Goal: Information Seeking & Learning: Learn about a topic

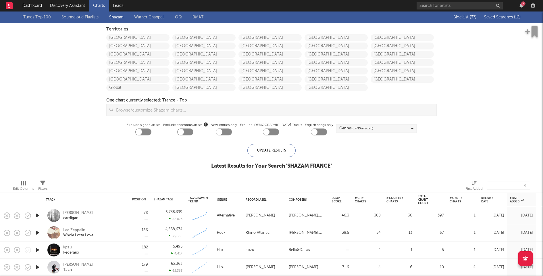
click at [522, 3] on div "7" at bounding box center [523, 3] width 4 height 4
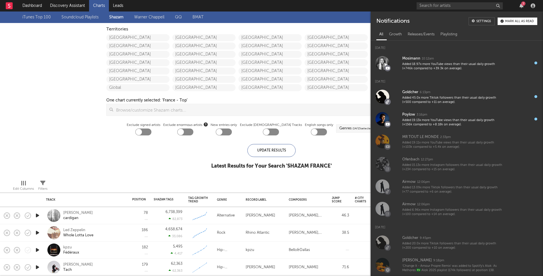
click at [522, 3] on div "7" at bounding box center [523, 3] width 4 height 4
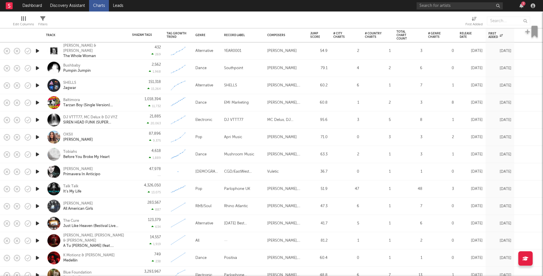
click at [38, 51] on icon "button" at bounding box center [37, 50] width 6 height 7
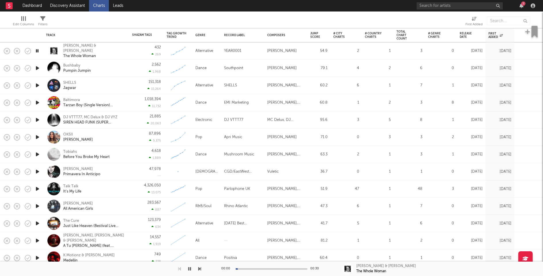
click at [38, 70] on icon "button" at bounding box center [37, 68] width 6 height 7
click at [38, 84] on icon "button" at bounding box center [37, 85] width 6 height 7
click at [38, 104] on icon "button" at bounding box center [37, 102] width 6 height 7
click at [35, 118] on icon "button" at bounding box center [37, 119] width 6 height 7
click at [36, 135] on icon "button" at bounding box center [37, 137] width 6 height 7
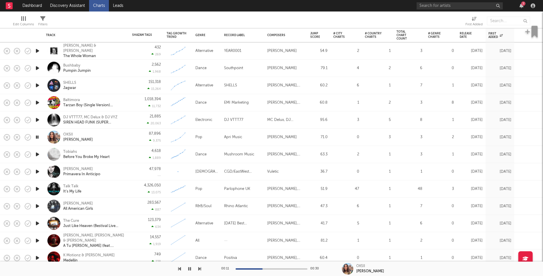
click at [111, 140] on div "OKSII Shurter" at bounding box center [94, 137] width 62 height 10
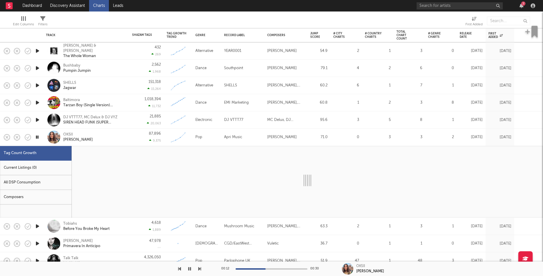
click at [49, 168] on div "Current Listings (0)" at bounding box center [36, 168] width 72 height 15
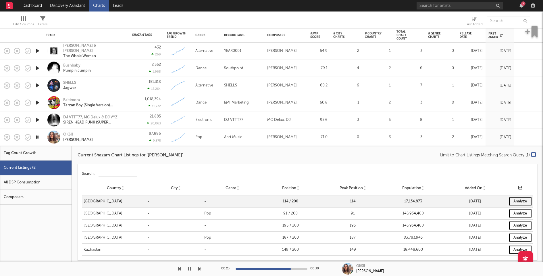
click at [123, 138] on div "OKSII Shurter" at bounding box center [94, 137] width 62 height 10
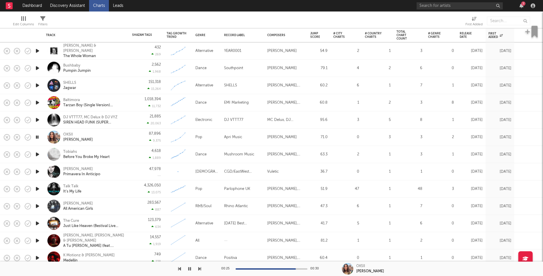
click at [37, 153] on icon "button" at bounding box center [37, 154] width 6 height 7
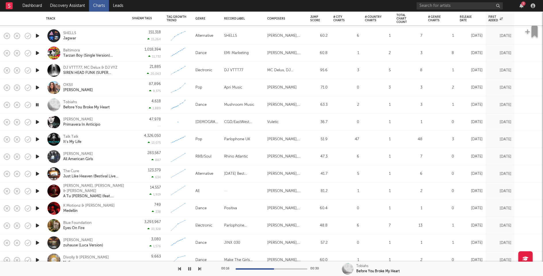
click at [126, 105] on div "Tobiahs Before You Broke My Heart" at bounding box center [86, 104] width 80 height 17
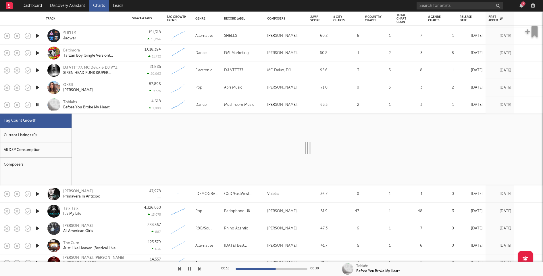
select select "1w"
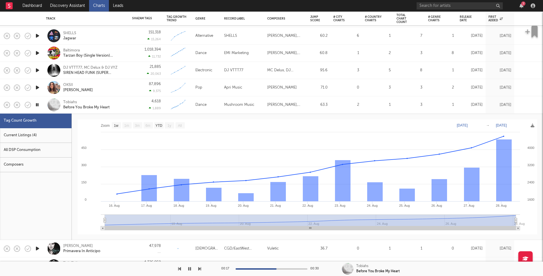
click at [64, 137] on div "Current Listings (4)" at bounding box center [36, 135] width 72 height 15
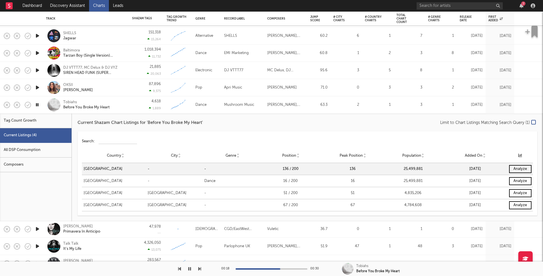
click at [132, 101] on div "4,618 1,889" at bounding box center [146, 104] width 29 height 17
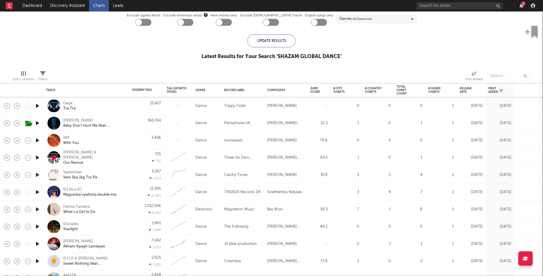
click at [37, 103] on icon "button" at bounding box center [37, 105] width 6 height 7
click at [38, 141] on icon "button" at bounding box center [37, 140] width 6 height 7
click at [38, 155] on icon "button" at bounding box center [37, 157] width 6 height 7
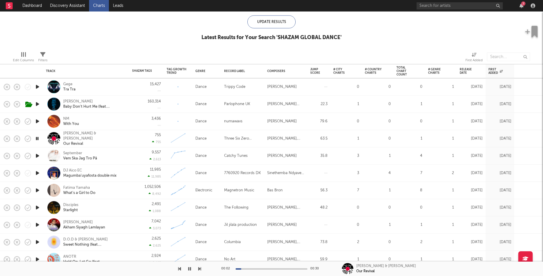
click at [38, 155] on icon "button" at bounding box center [37, 155] width 6 height 7
click at [38, 172] on icon "button" at bounding box center [37, 173] width 6 height 7
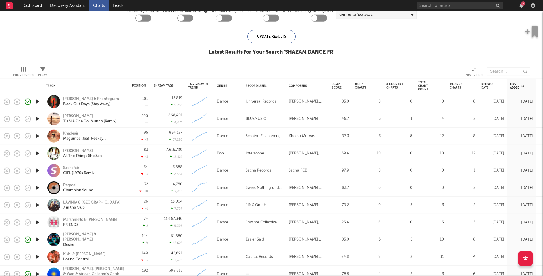
click at [36, 101] on icon "button" at bounding box center [37, 101] width 6 height 7
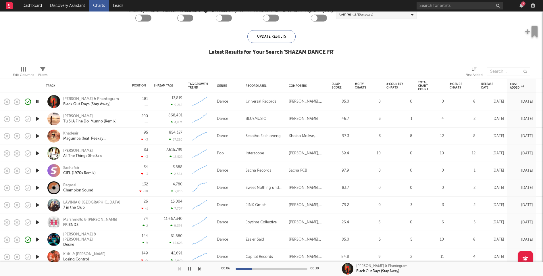
click at [37, 101] on icon "button" at bounding box center [36, 101] width 5 height 7
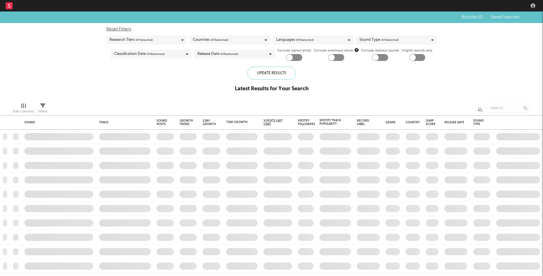
checkbox input "true"
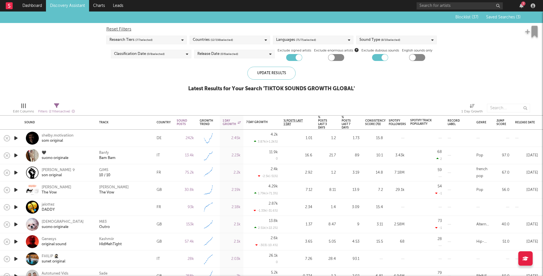
click at [14, 140] on icon "button" at bounding box center [16, 137] width 6 height 7
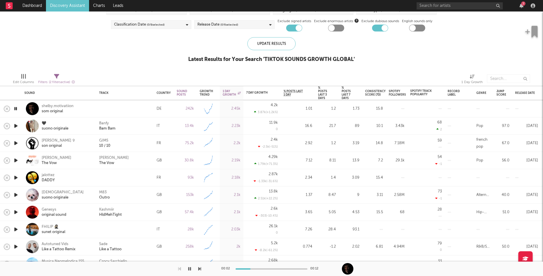
click at [15, 179] on icon "button" at bounding box center [16, 177] width 6 height 7
click at [15, 195] on icon "button" at bounding box center [16, 194] width 6 height 7
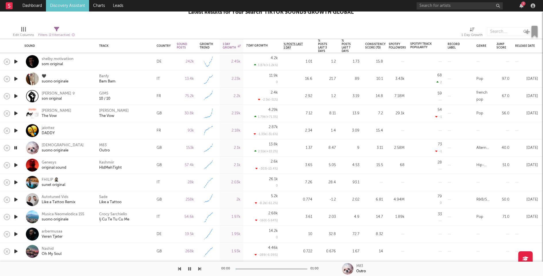
click at [17, 166] on icon "button" at bounding box center [16, 164] width 6 height 7
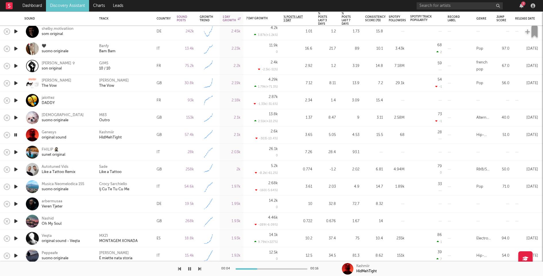
click at [142, 138] on div "Kashmiir HldMehTight" at bounding box center [125, 135] width 52 height 10
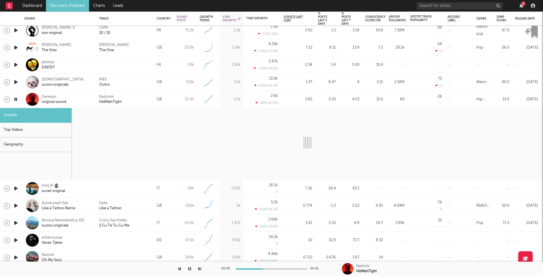
click at [51, 123] on div "Top Videos" at bounding box center [36, 130] width 72 height 15
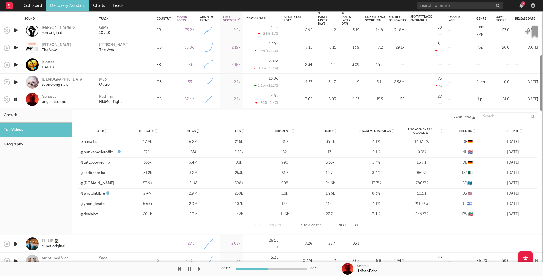
click at [53, 117] on div "Growth" at bounding box center [36, 115] width 72 height 15
select select "6m"
select select "1w"
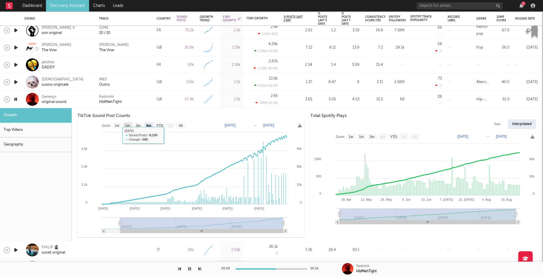
click at [128, 128] on rect at bounding box center [127, 125] width 9 height 6
select select "1m"
type input "[DATE]"
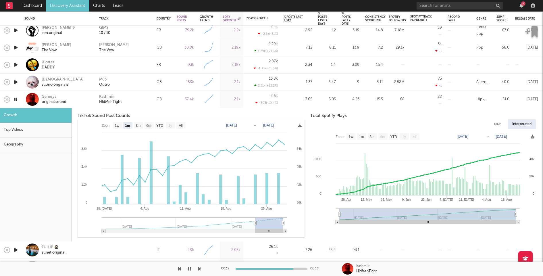
click at [81, 96] on div "Genesys original sound" at bounding box center [67, 99] width 50 height 10
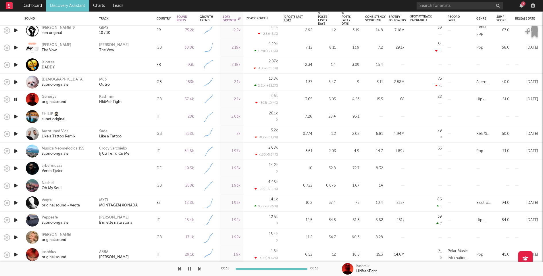
click at [15, 116] on icon "button" at bounding box center [16, 116] width 6 height 7
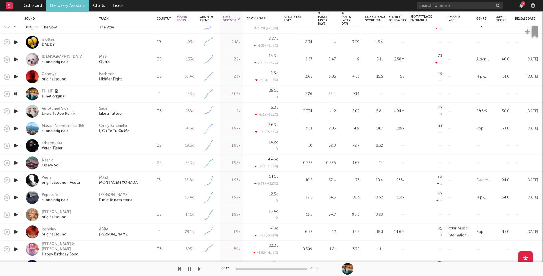
click at [16, 112] on icon "button" at bounding box center [16, 110] width 6 height 7
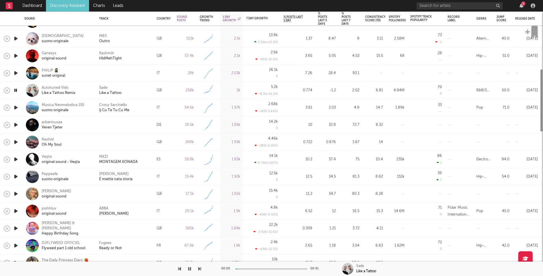
click at [15, 125] on icon "button" at bounding box center [16, 124] width 6 height 7
click at [16, 144] on icon "button" at bounding box center [16, 141] width 6 height 7
click at [139, 51] on div "Kashmiir HldMehTight" at bounding box center [125, 56] width 52 height 10
select select "6m"
select select "1w"
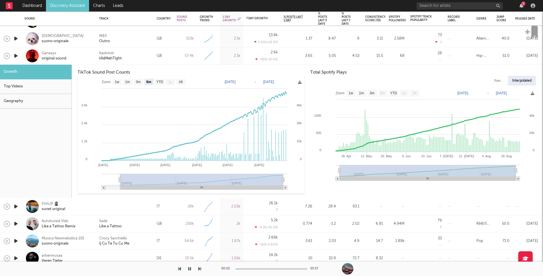
click at [37, 87] on div "Top Videos" at bounding box center [36, 86] width 72 height 15
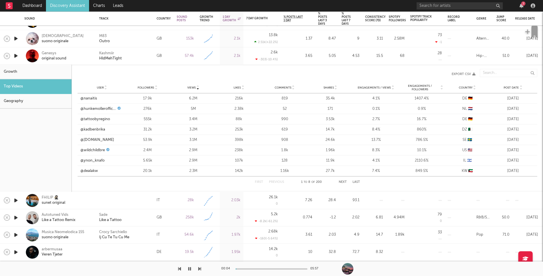
click at [508, 85] on div "Post Date" at bounding box center [513, 87] width 43 height 4
click at [139, 54] on div "Kashmiir HldMehTight" at bounding box center [125, 56] width 52 height 10
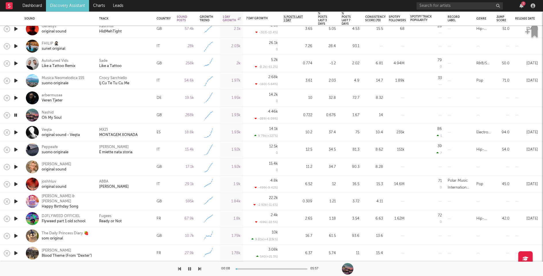
click at [16, 131] on icon "button" at bounding box center [16, 132] width 6 height 7
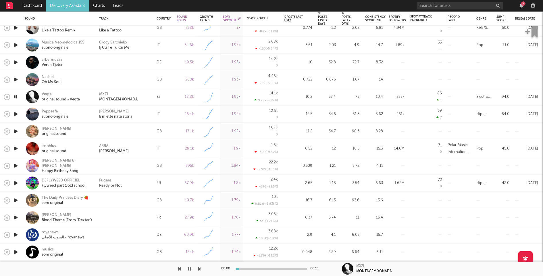
click at [15, 130] on icon "button" at bounding box center [16, 131] width 6 height 7
click at [99, 127] on div at bounding box center [124, 131] width 57 height 17
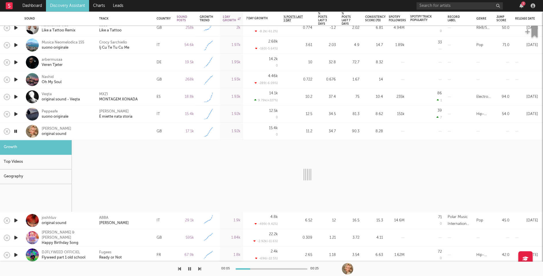
select select "1w"
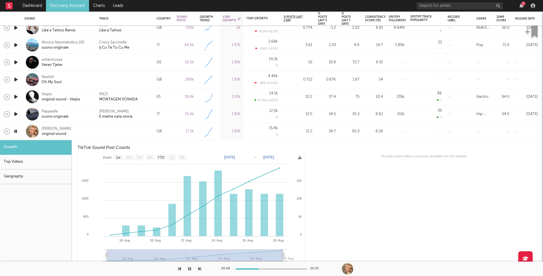
click at [55, 154] on div "Growth" at bounding box center [36, 147] width 72 height 15
click at [54, 158] on div "Top Videos" at bounding box center [36, 162] width 72 height 15
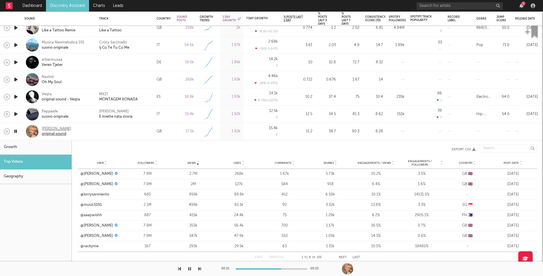
click at [61, 130] on div "[PERSON_NAME]" at bounding box center [57, 128] width 30 height 5
click at [16, 130] on icon "button" at bounding box center [15, 131] width 5 height 7
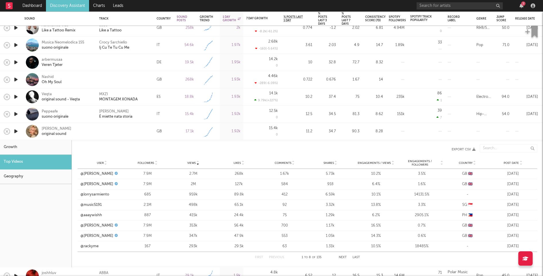
click at [88, 132] on div "[PERSON_NAME] original sound" at bounding box center [67, 131] width 50 height 10
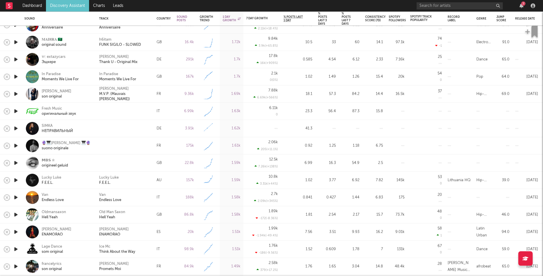
click at [14, 161] on icon "button" at bounding box center [16, 162] width 6 height 7
click at [16, 144] on icon "button" at bounding box center [16, 145] width 6 height 7
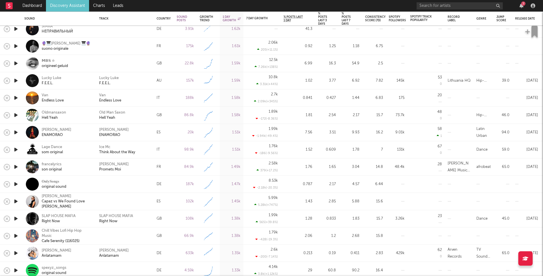
click at [14, 183] on icon "button" at bounding box center [16, 183] width 6 height 7
click at [15, 183] on icon "button" at bounding box center [15, 183] width 5 height 7
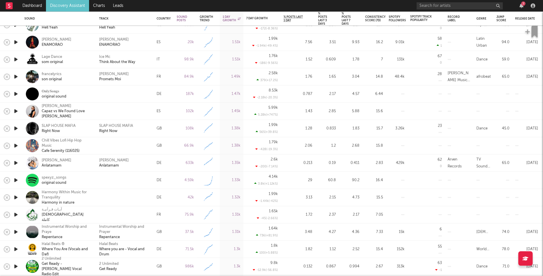
click at [16, 180] on icon "button" at bounding box center [16, 179] width 6 height 7
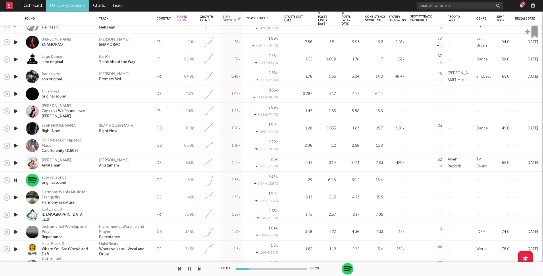
click at [16, 179] on icon "button" at bounding box center [15, 179] width 5 height 7
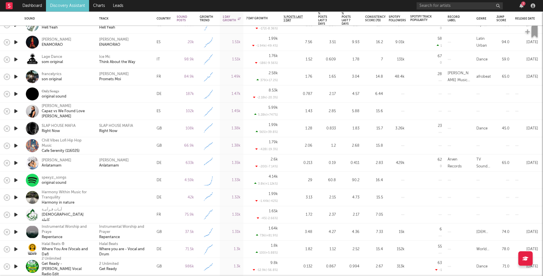
click at [16, 179] on icon "button" at bounding box center [16, 179] width 6 height 7
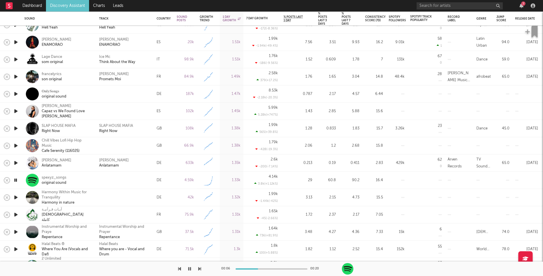
click at [15, 198] on icon "button" at bounding box center [16, 197] width 6 height 7
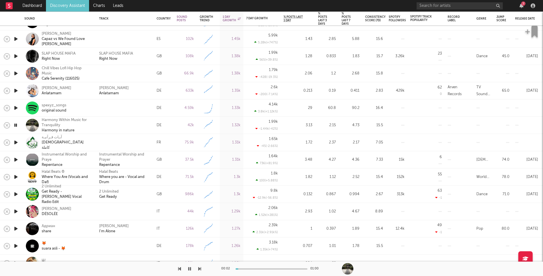
click at [15, 210] on icon "button" at bounding box center [16, 211] width 6 height 7
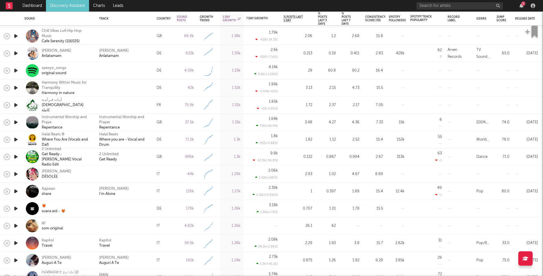
click at [15, 209] on icon "button" at bounding box center [16, 208] width 6 height 7
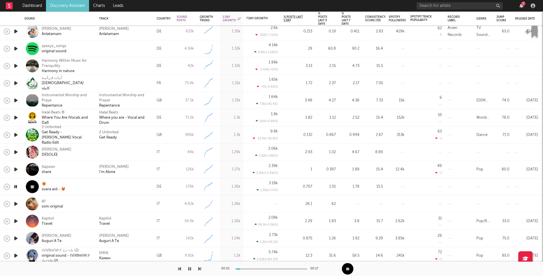
click at [15, 203] on icon "button" at bounding box center [16, 203] width 6 height 7
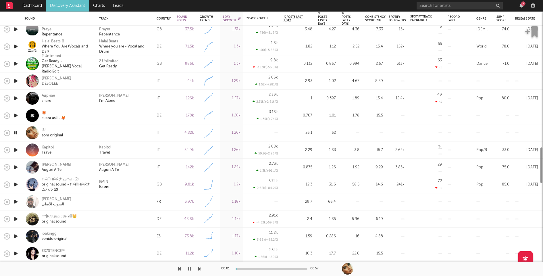
click at [15, 203] on icon "button" at bounding box center [16, 201] width 6 height 7
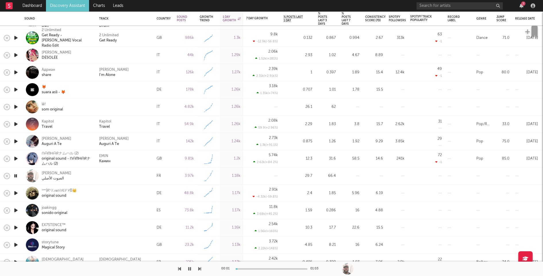
click at [16, 192] on icon "button" at bounding box center [16, 192] width 6 height 7
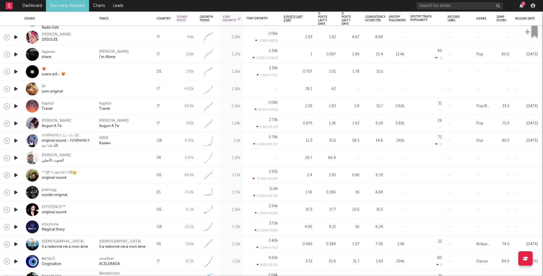
click at [16, 192] on icon "button" at bounding box center [16, 192] width 6 height 7
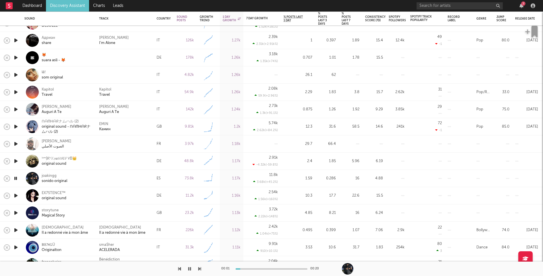
click at [16, 195] on icon "button" at bounding box center [16, 195] width 6 height 7
click at [16, 211] on icon "button" at bounding box center [16, 212] width 6 height 7
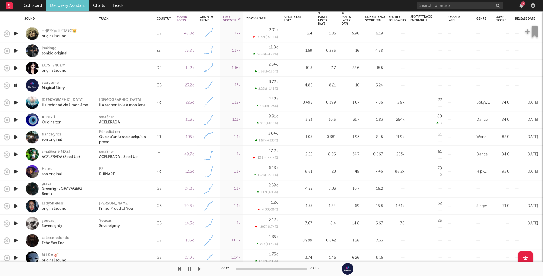
click at [14, 188] on icon "button" at bounding box center [16, 188] width 6 height 7
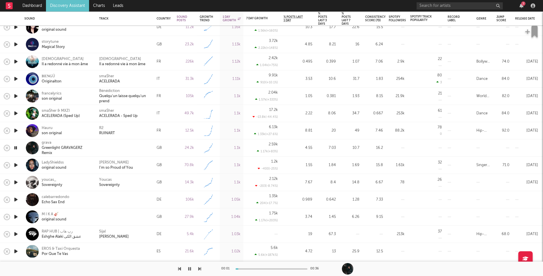
click at [14, 198] on icon "button" at bounding box center [16, 199] width 6 height 7
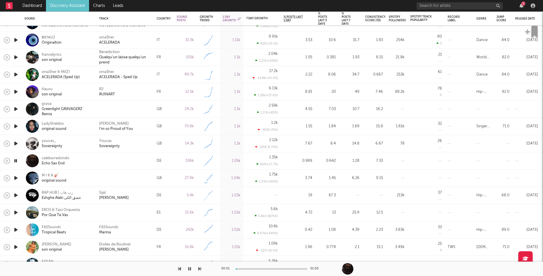
click at [15, 179] on icon "button" at bounding box center [16, 177] width 6 height 7
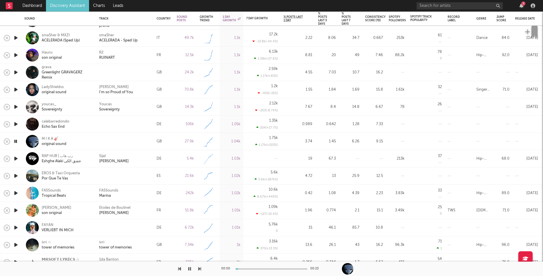
click at [16, 176] on icon "button" at bounding box center [16, 175] width 6 height 7
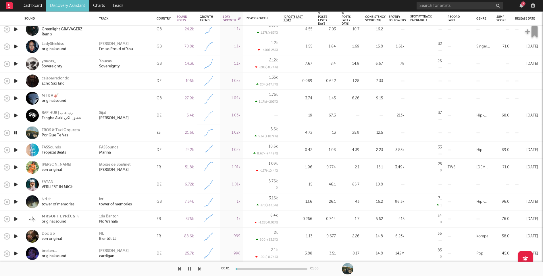
click at [18, 185] on icon "button" at bounding box center [16, 184] width 6 height 7
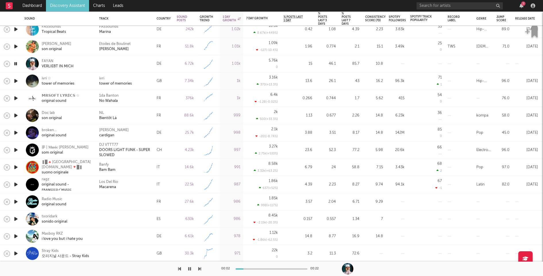
click at [16, 202] on icon "button" at bounding box center [16, 201] width 6 height 7
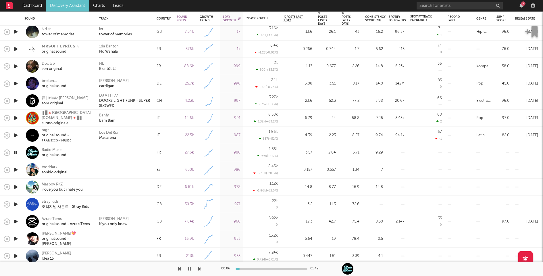
click at [14, 171] on icon "button" at bounding box center [16, 169] width 6 height 7
click at [14, 185] on icon "button" at bounding box center [16, 186] width 6 height 7
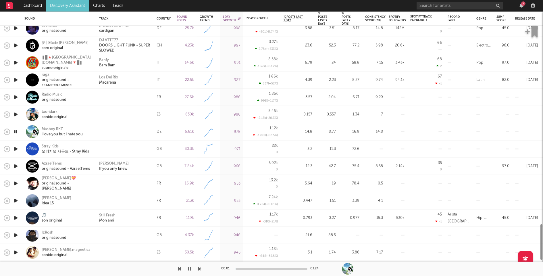
click at [15, 184] on icon "button" at bounding box center [16, 183] width 6 height 7
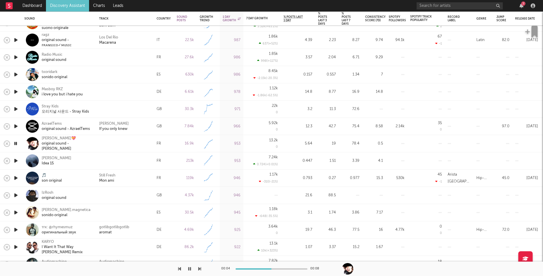
click at [16, 160] on icon "button" at bounding box center [16, 160] width 6 height 7
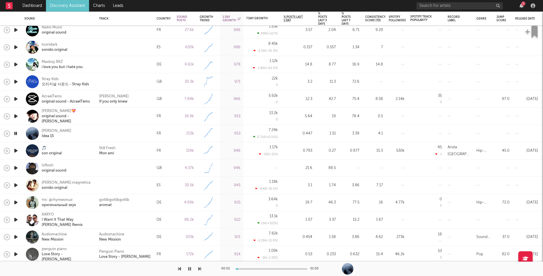
click at [15, 168] on icon "button" at bounding box center [16, 167] width 6 height 7
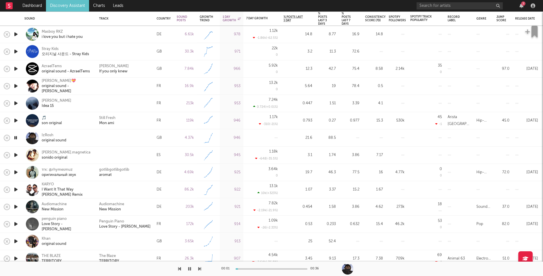
click at [18, 154] on icon "button" at bounding box center [16, 154] width 6 height 7
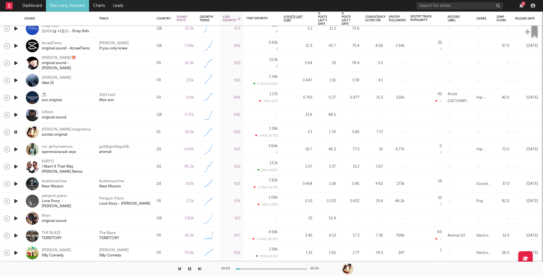
click at [13, 219] on icon "button" at bounding box center [16, 218] width 6 height 7
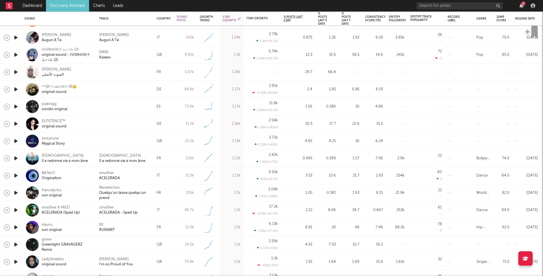
click at [14, 106] on icon "button" at bounding box center [16, 106] width 6 height 7
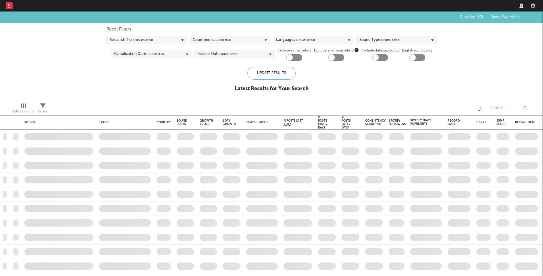
checkbox input "true"
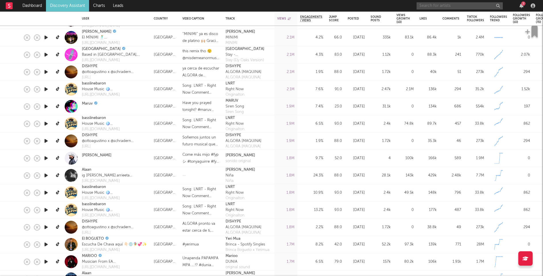
click at [465, 4] on input "text" at bounding box center [460, 5] width 86 height 7
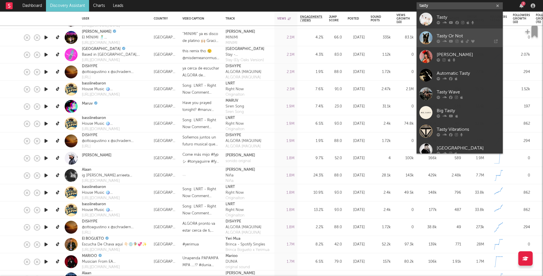
type input "tasty"
click at [459, 40] on div at bounding box center [468, 40] width 63 height 3
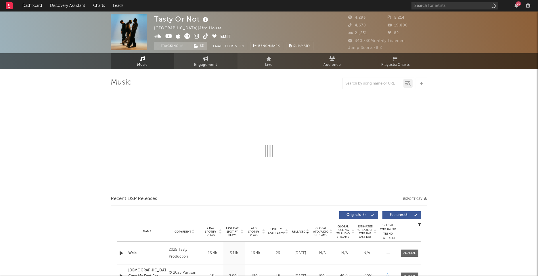
click at [195, 57] on link "Engagement" at bounding box center [205, 61] width 63 height 16
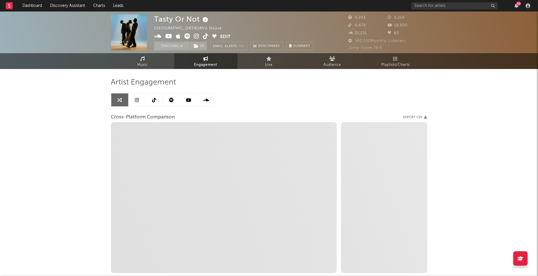
select select "1w"
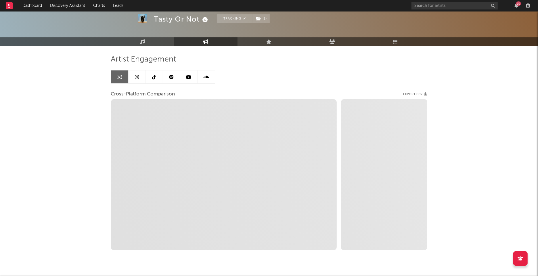
scroll to position [37, 0]
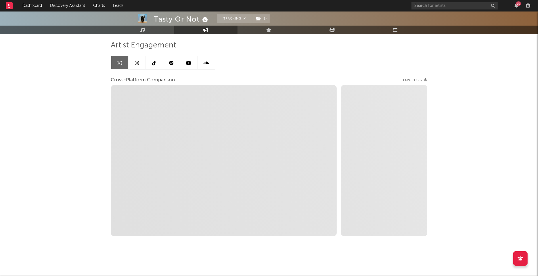
select select "1m"
